Goal: Use online tool/utility

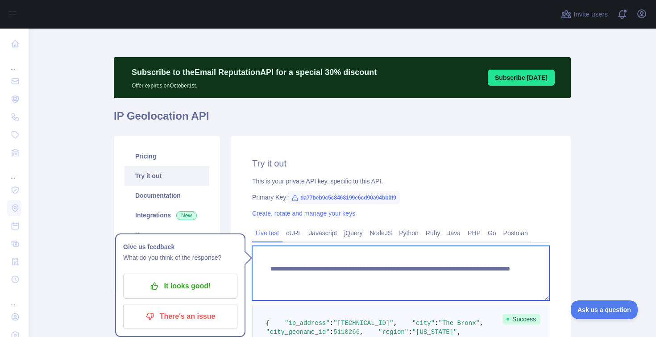
drag, startPoint x: 454, startPoint y: 275, endPoint x: 546, endPoint y: 274, distance: 92.3
click at [546, 274] on textarea "**********" at bounding box center [400, 273] width 297 height 54
paste textarea "*"
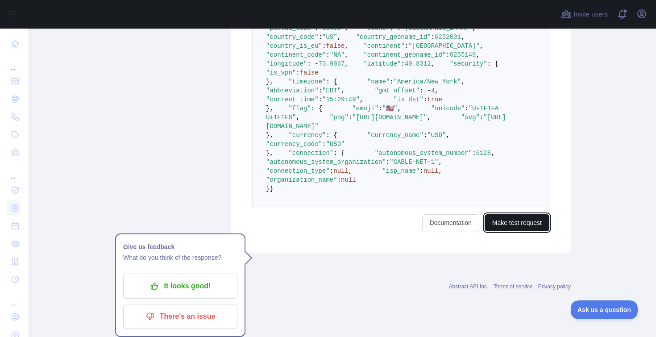
click at [521, 231] on button "Make test request" at bounding box center [516, 222] width 65 height 17
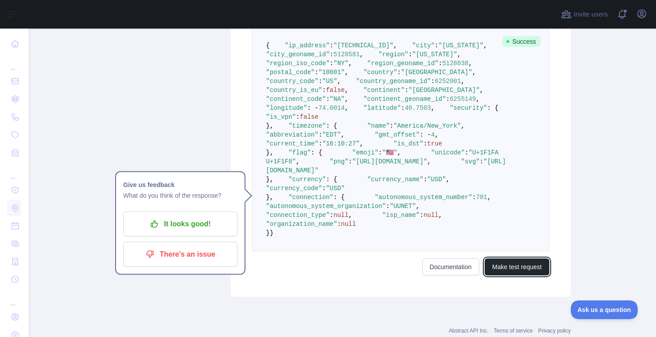
scroll to position [244, 0]
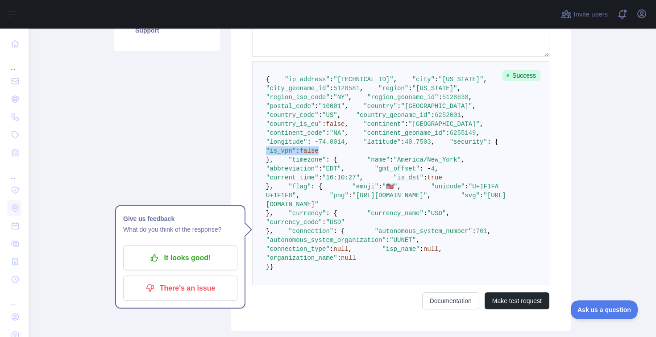
drag, startPoint x: 296, startPoint y: 239, endPoint x: 355, endPoint y: 239, distance: 58.9
click at [355, 240] on pre "{ "ip_address" : "[TECHNICAL_ID]" , "city" : "[US_STATE]" , "city_geoname_id" :…" at bounding box center [400, 173] width 297 height 224
copy span ""is_vpn" : false"
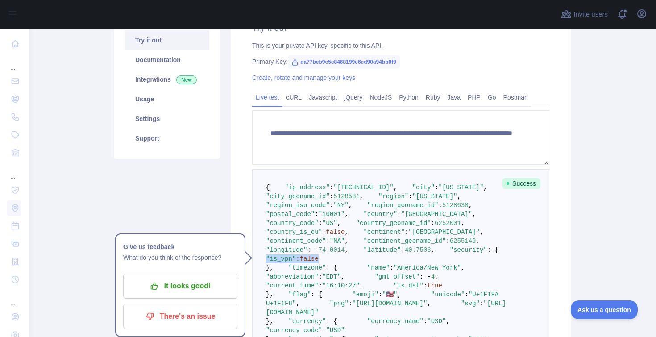
scroll to position [127, 0]
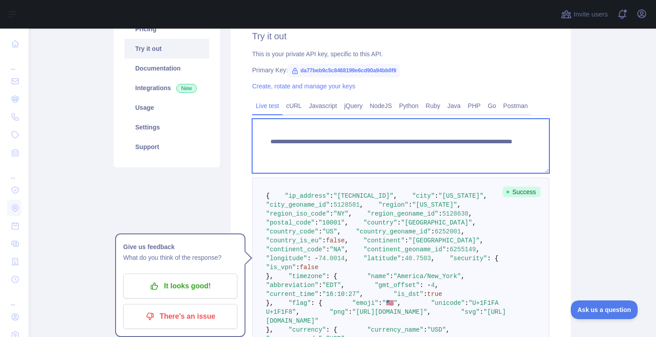
drag, startPoint x: 457, startPoint y: 149, endPoint x: 518, endPoint y: 149, distance: 60.7
click at [518, 149] on textarea "**********" at bounding box center [400, 146] width 297 height 54
paste textarea
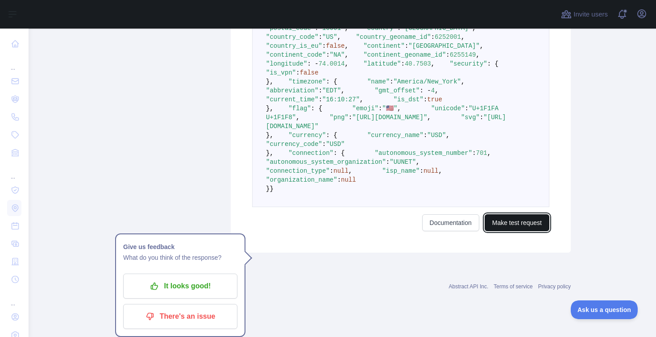
click at [511, 231] on button "Make test request" at bounding box center [516, 222] width 65 height 17
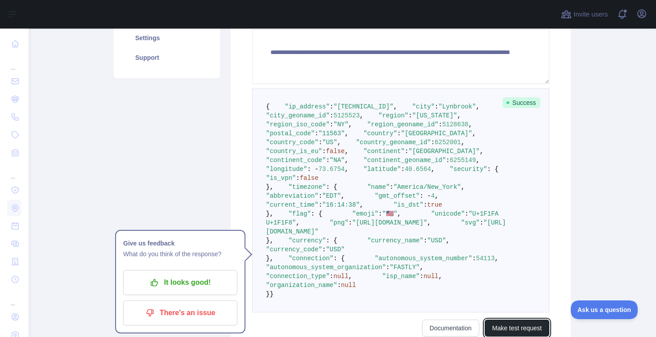
scroll to position [213, 0]
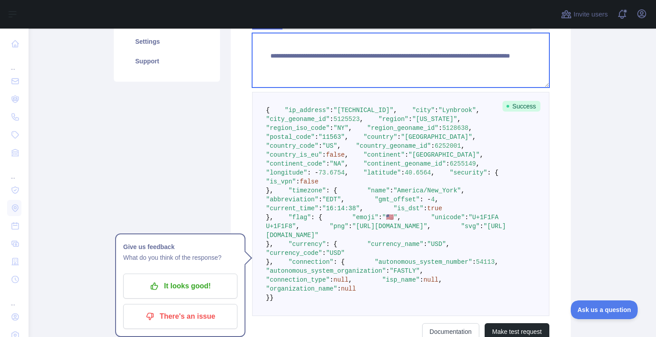
drag, startPoint x: 453, startPoint y: 62, endPoint x: 529, endPoint y: 61, distance: 75.8
click at [528, 61] on textarea "**********" at bounding box center [400, 60] width 297 height 54
paste textarea
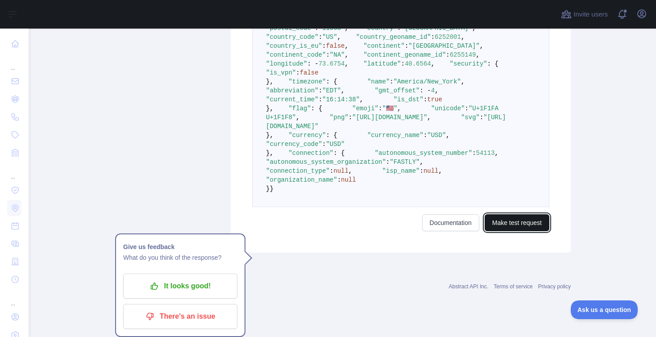
click at [507, 231] on button "Make test request" at bounding box center [516, 222] width 65 height 17
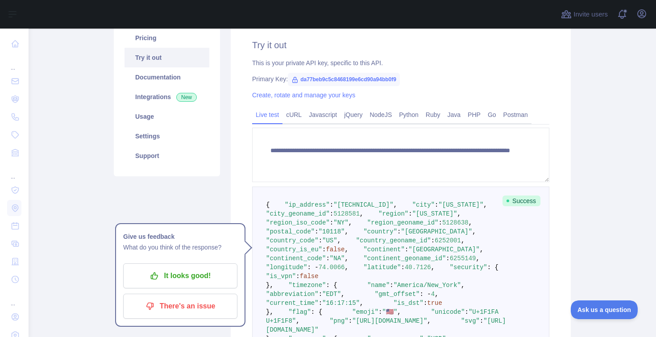
scroll to position [108, 0]
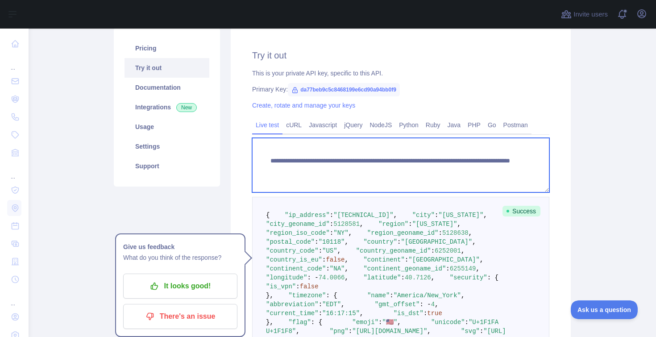
drag, startPoint x: 453, startPoint y: 169, endPoint x: 541, endPoint y: 169, distance: 88.3
click at [541, 169] on textarea "**********" at bounding box center [400, 165] width 297 height 54
paste textarea "*"
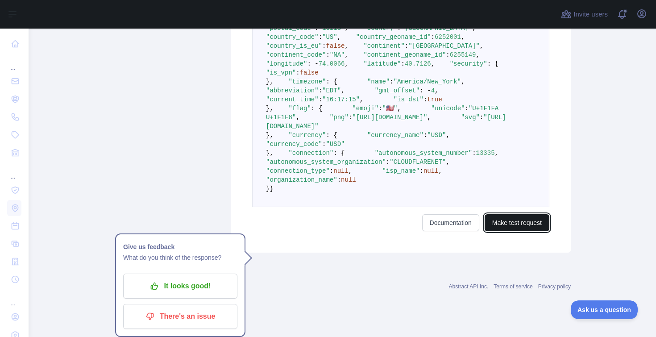
click at [511, 231] on button "Make test request" at bounding box center [516, 222] width 65 height 17
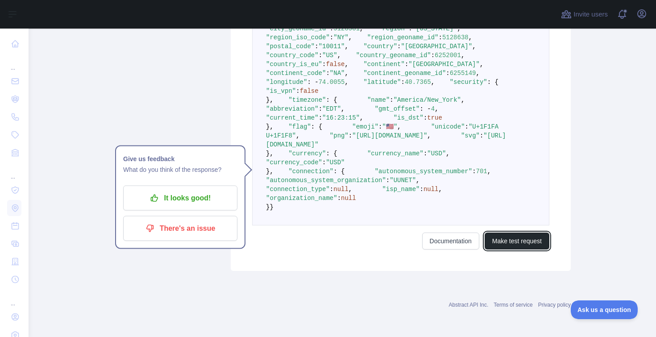
scroll to position [343, 0]
drag, startPoint x: 297, startPoint y: 139, endPoint x: 359, endPoint y: 139, distance: 62.0
click at [359, 139] on pre "{ "ip_address" : "[TECHNICAL_ID]" , "city" : "[US_STATE]" , "city_geoname_id" :…" at bounding box center [400, 113] width 297 height 224
copy span ""is_vpn" : false"
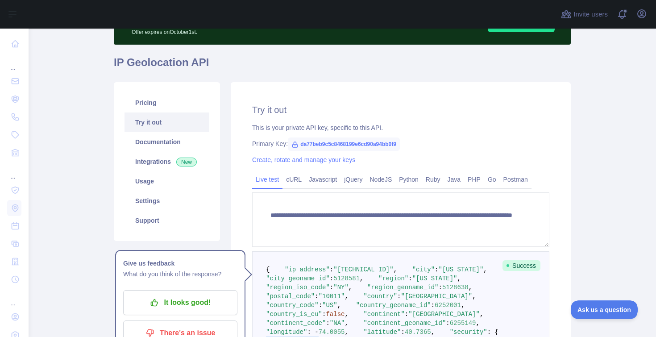
scroll to position [44, 0]
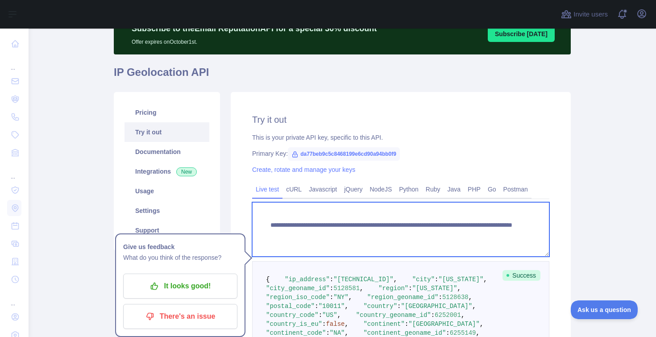
drag, startPoint x: 454, startPoint y: 233, endPoint x: 534, endPoint y: 233, distance: 79.8
click at [533, 233] on textarea "**********" at bounding box center [400, 229] width 297 height 54
paste textarea
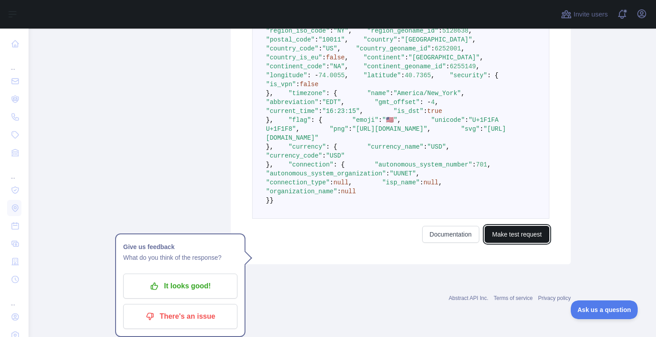
click at [529, 243] on button "Make test request" at bounding box center [516, 234] width 65 height 17
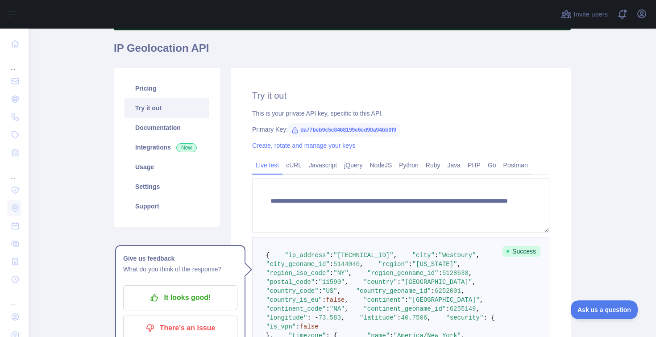
scroll to position [97, 0]
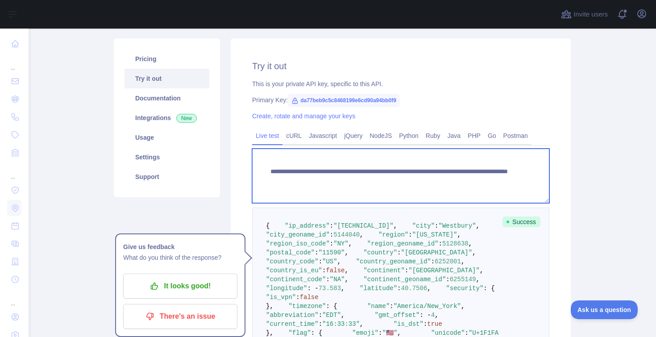
drag, startPoint x: 454, startPoint y: 182, endPoint x: 510, endPoint y: 182, distance: 56.2
click at [510, 182] on textarea "**********" at bounding box center [400, 176] width 297 height 54
paste textarea
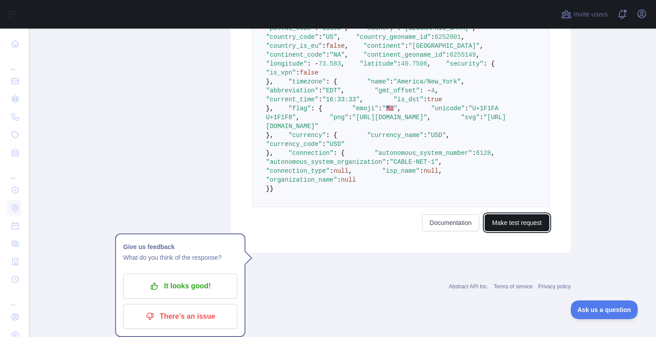
click at [525, 231] on button "Make test request" at bounding box center [516, 222] width 65 height 17
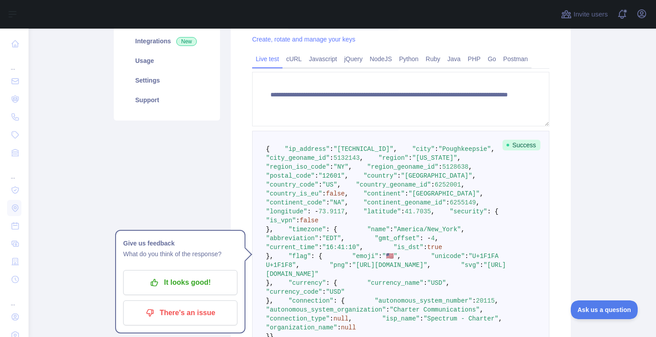
scroll to position [170, 0]
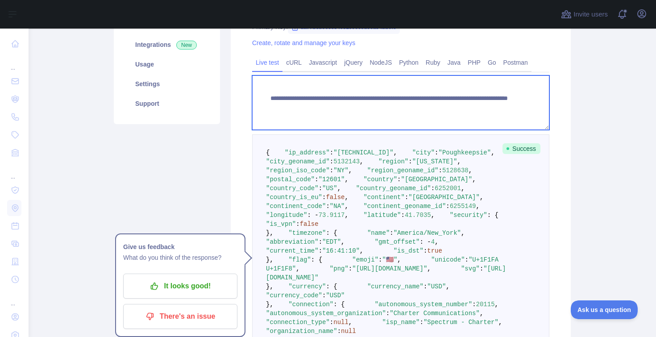
drag, startPoint x: 457, startPoint y: 107, endPoint x: 520, endPoint y: 107, distance: 62.4
click at [520, 107] on textarea "**********" at bounding box center [400, 102] width 297 height 54
paste textarea "*"
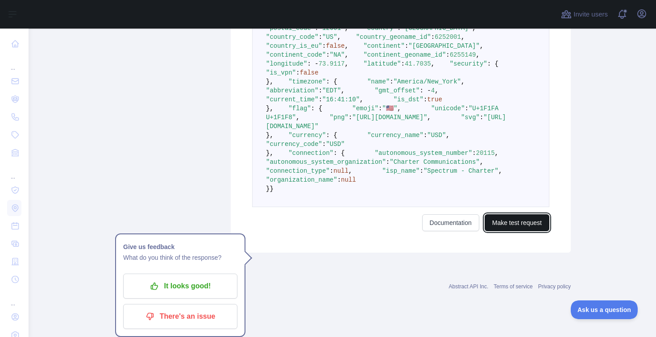
click at [519, 231] on button "Make test request" at bounding box center [516, 222] width 65 height 17
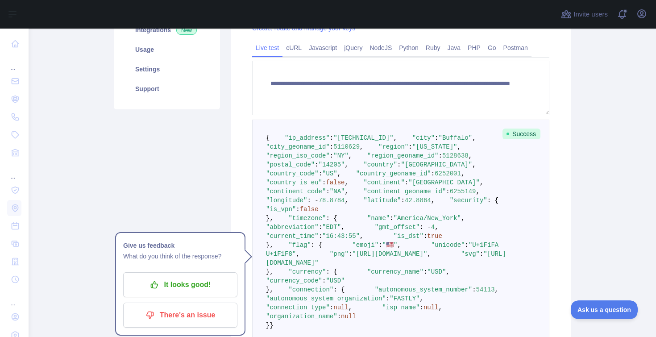
scroll to position [184, 0]
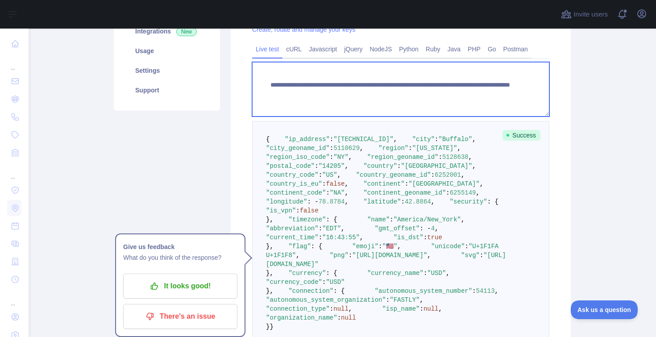
drag, startPoint x: 454, startPoint y: 93, endPoint x: 513, endPoint y: 93, distance: 59.3
click at [513, 93] on textarea "**********" at bounding box center [400, 89] width 297 height 54
paste textarea
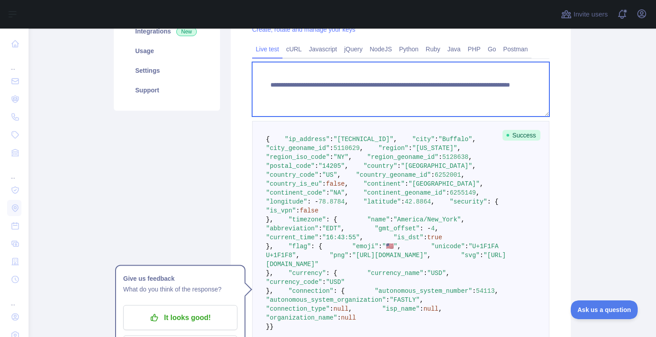
scroll to position [526, 0]
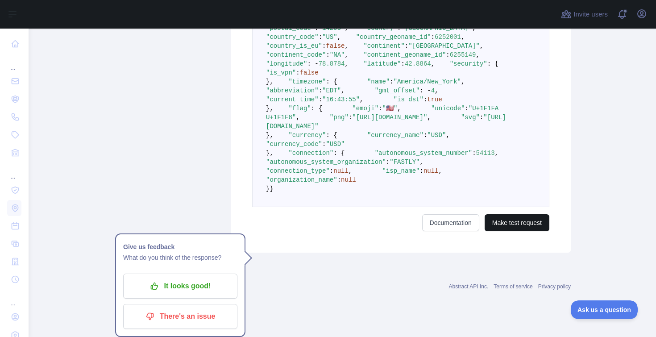
type textarea "**********"
click at [505, 231] on button "Make test request" at bounding box center [516, 222] width 65 height 17
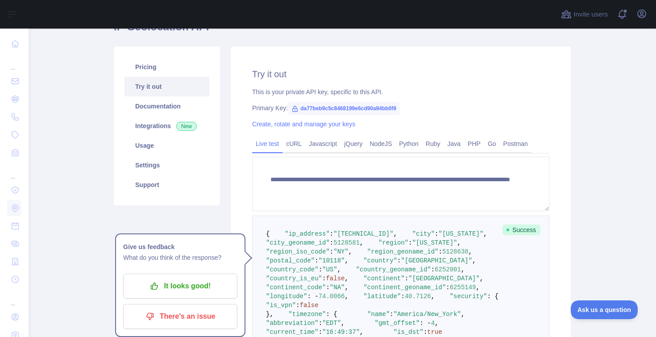
scroll to position [75, 0]
